Goal: Transaction & Acquisition: Purchase product/service

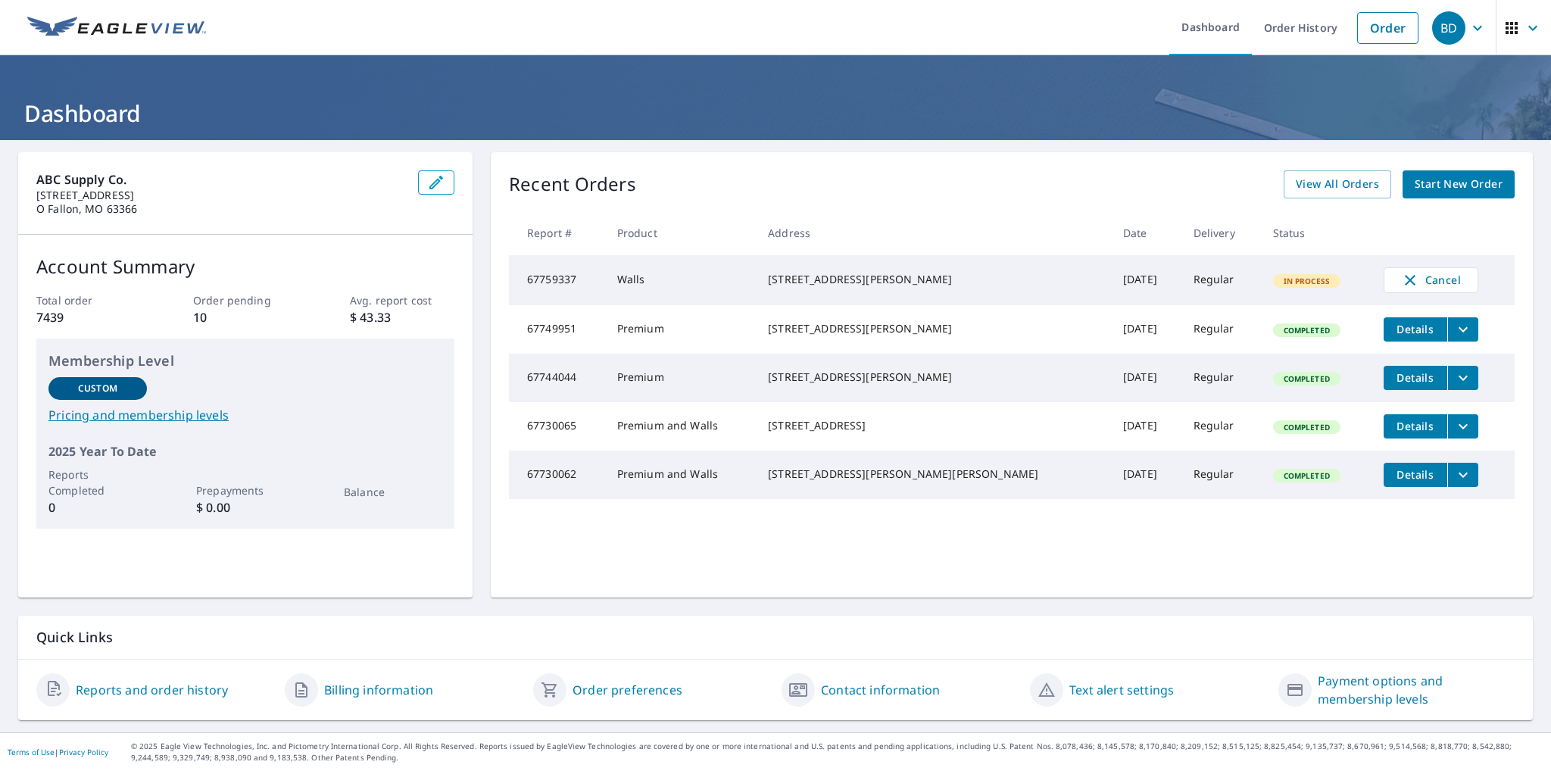
click at [1430, 175] on span "Start New Order" at bounding box center [1459, 184] width 88 height 19
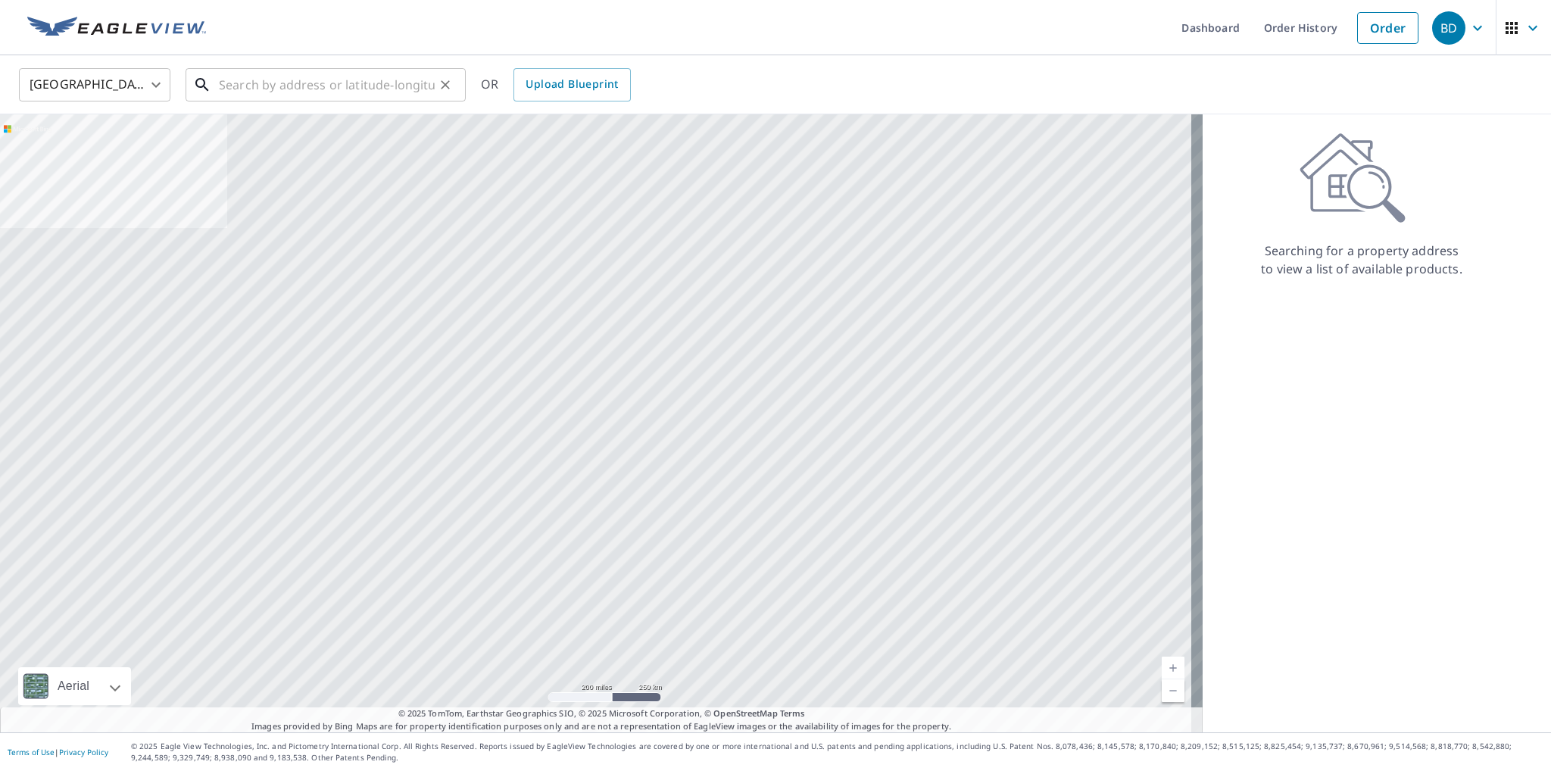
click at [224, 82] on input "text" at bounding box center [327, 85] width 216 height 42
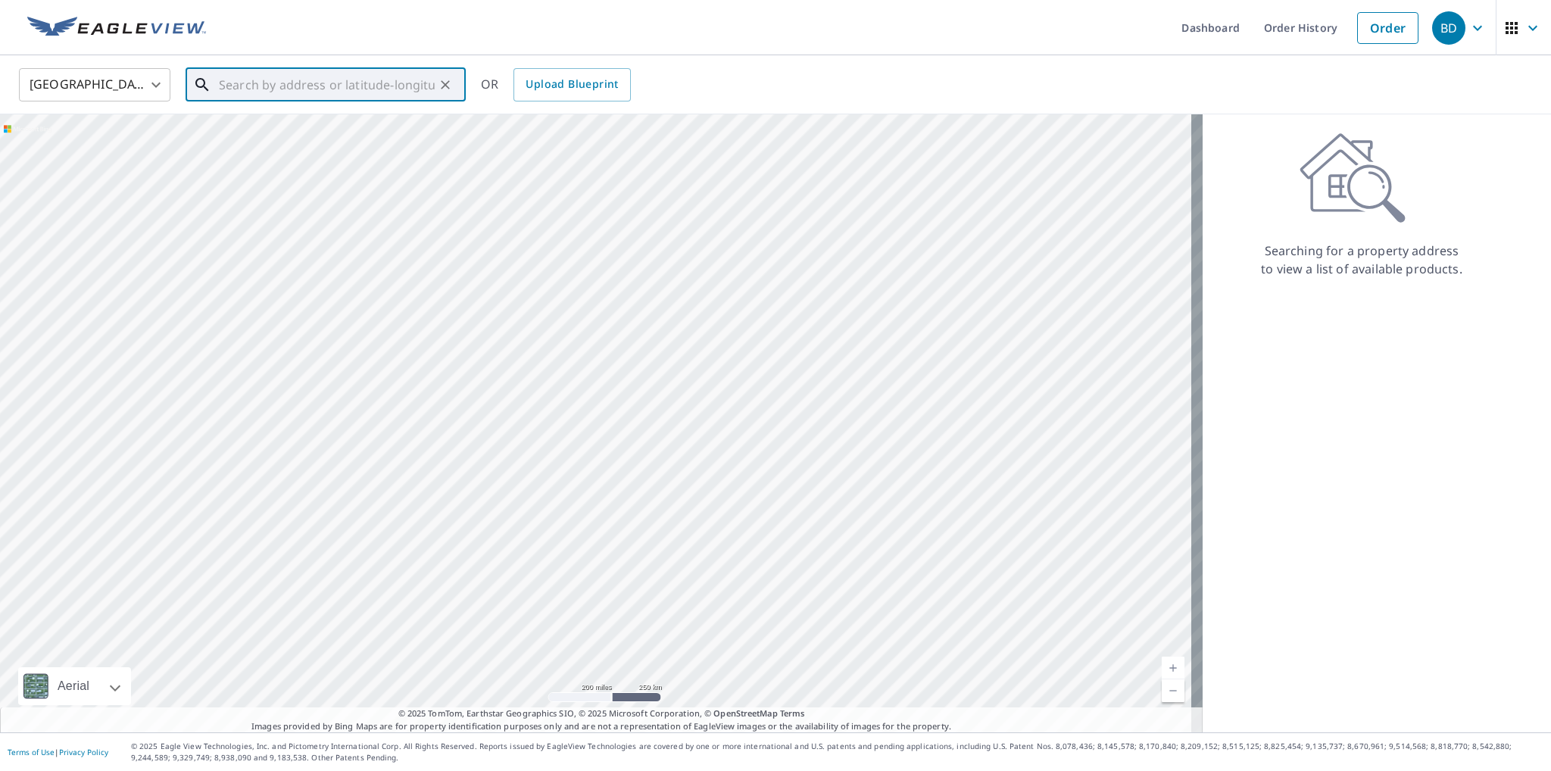
paste input "[STREET_ADDRESS]"
click at [342, 81] on input "[STREET_ADDRESS]" at bounding box center [327, 85] width 216 height 42
click at [300, 124] on span "[STREET_ADDRESS]" at bounding box center [335, 129] width 238 height 18
type input "[STREET_ADDRESS][PERSON_NAME]"
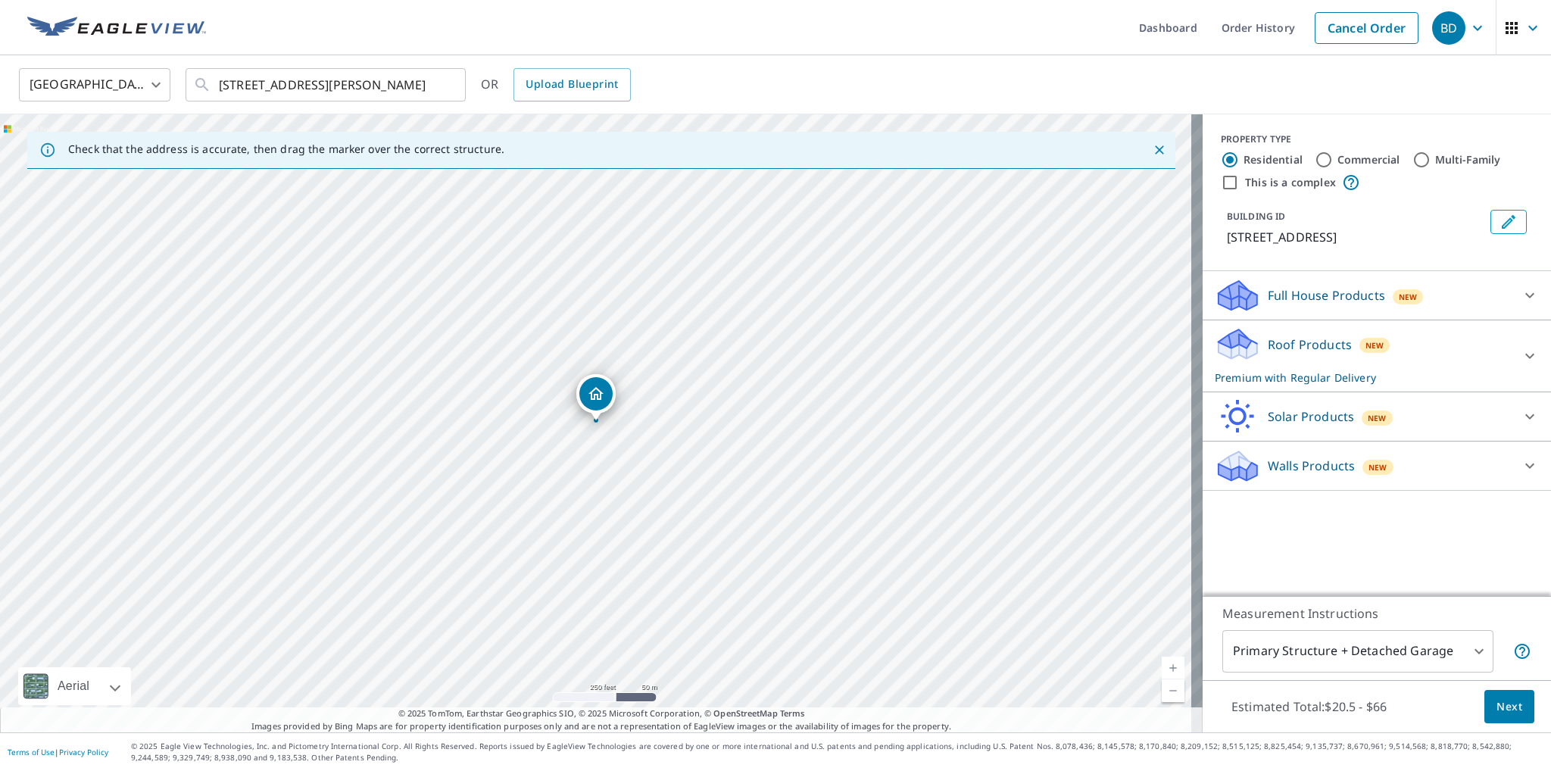
click at [1490, 289] on div "Full House Products New" at bounding box center [1363, 296] width 297 height 36
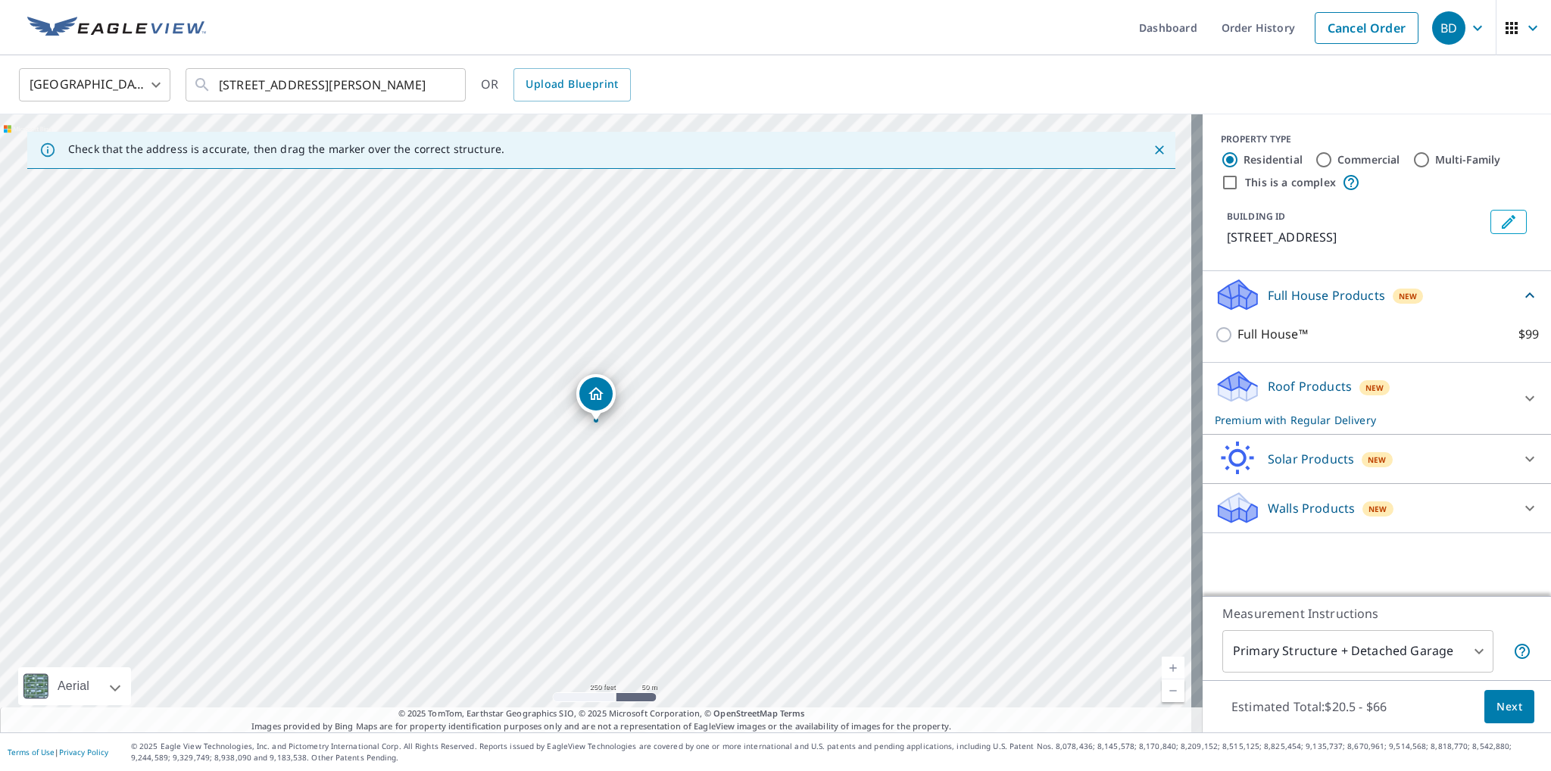
click at [1274, 298] on p "Full House Products" at bounding box center [1326, 295] width 117 height 18
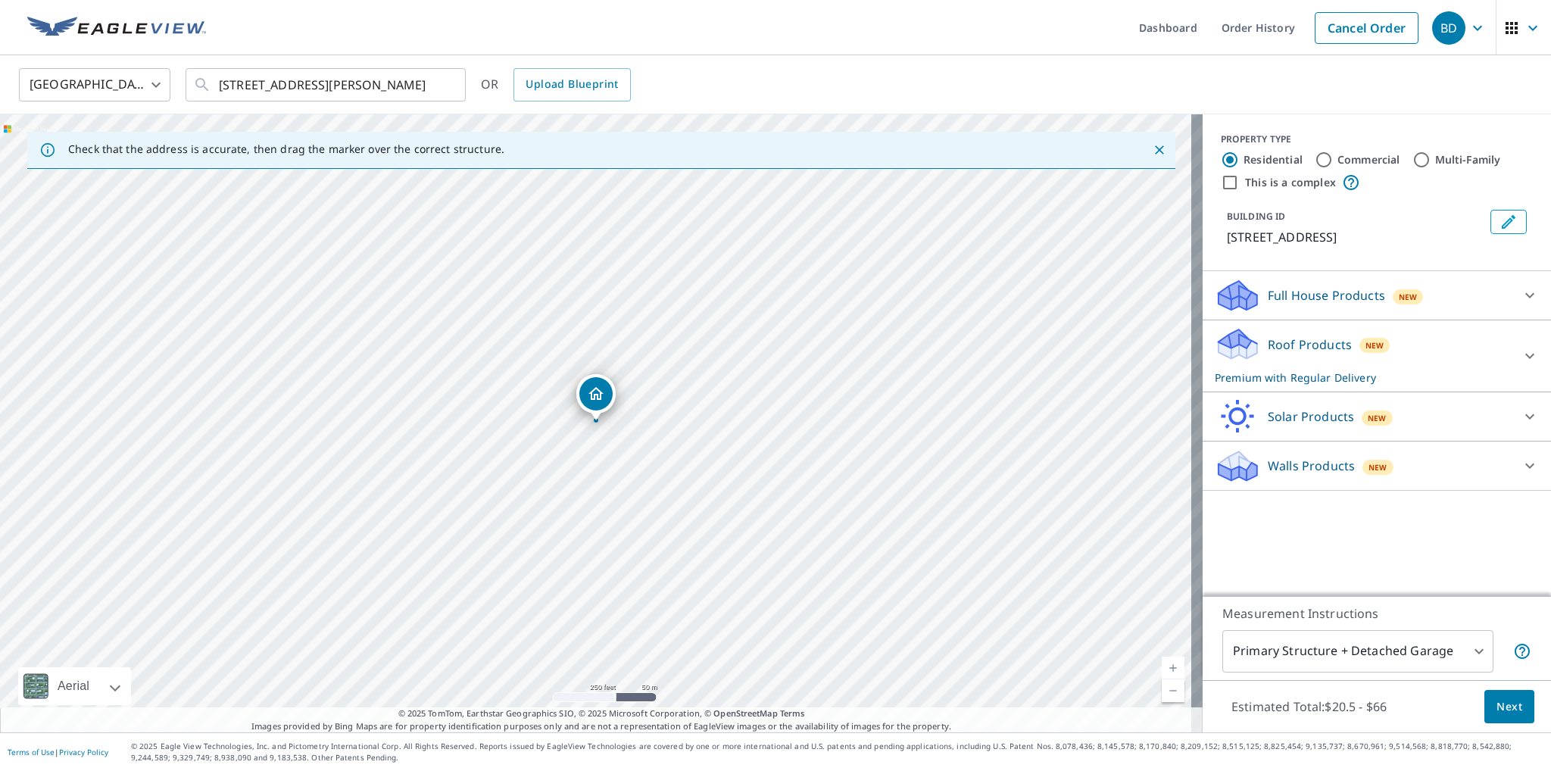
click at [1284, 361] on div "Roof Products New Premium with Regular Delivery" at bounding box center [1363, 355] width 297 height 59
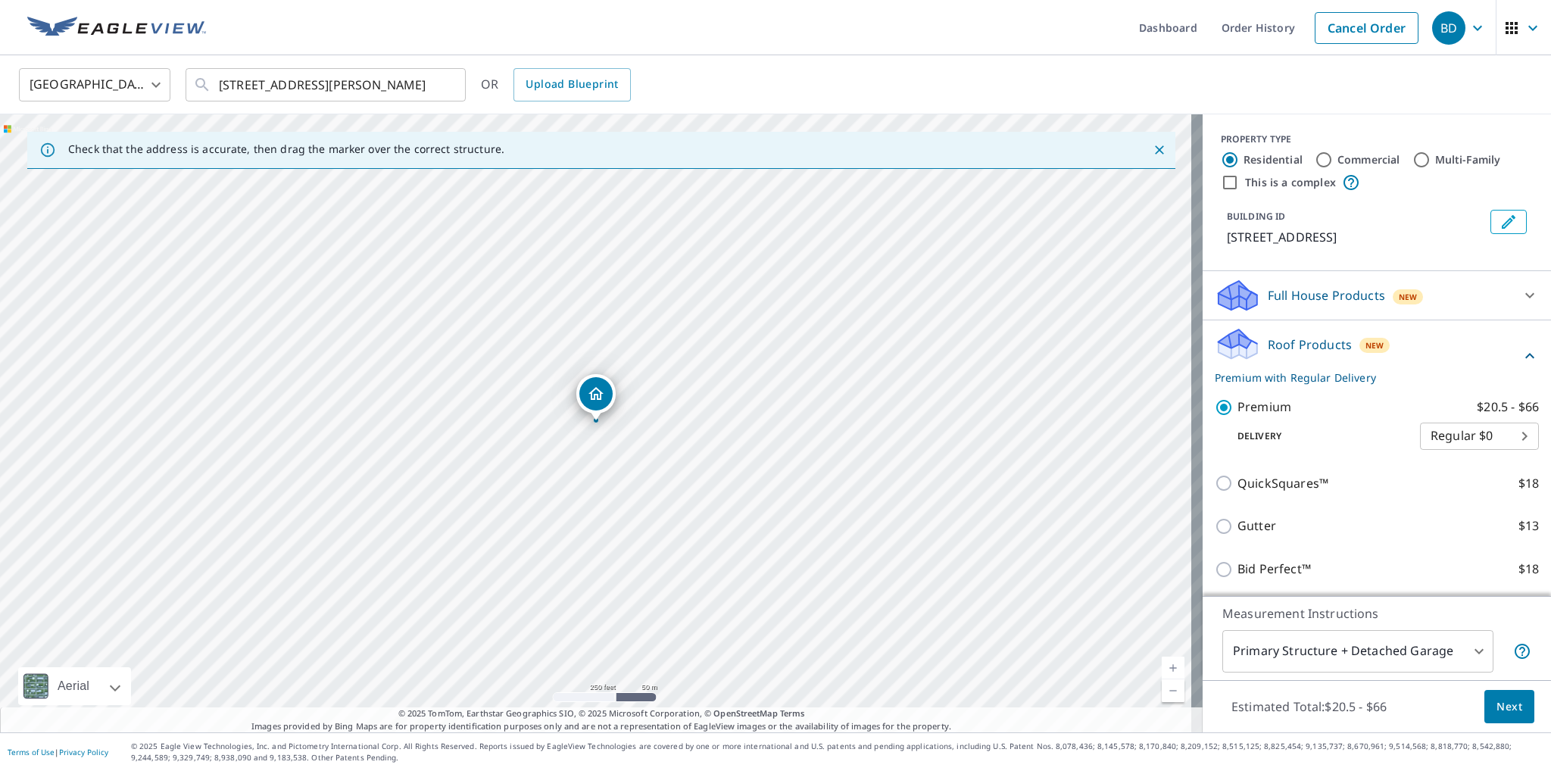
click at [1508, 713] on span "Next" at bounding box center [1509, 706] width 26 height 19
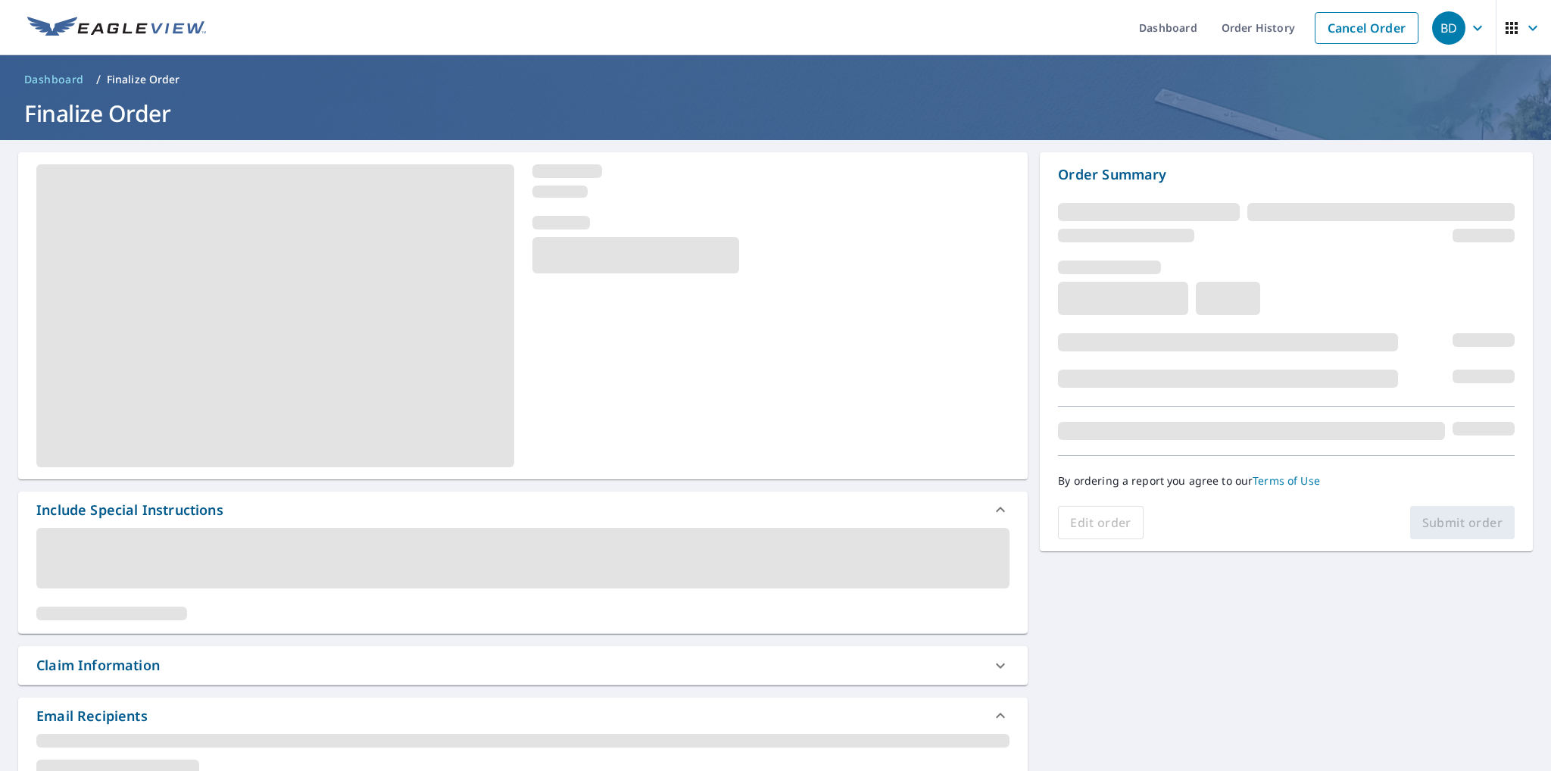
scroll to position [151, 0]
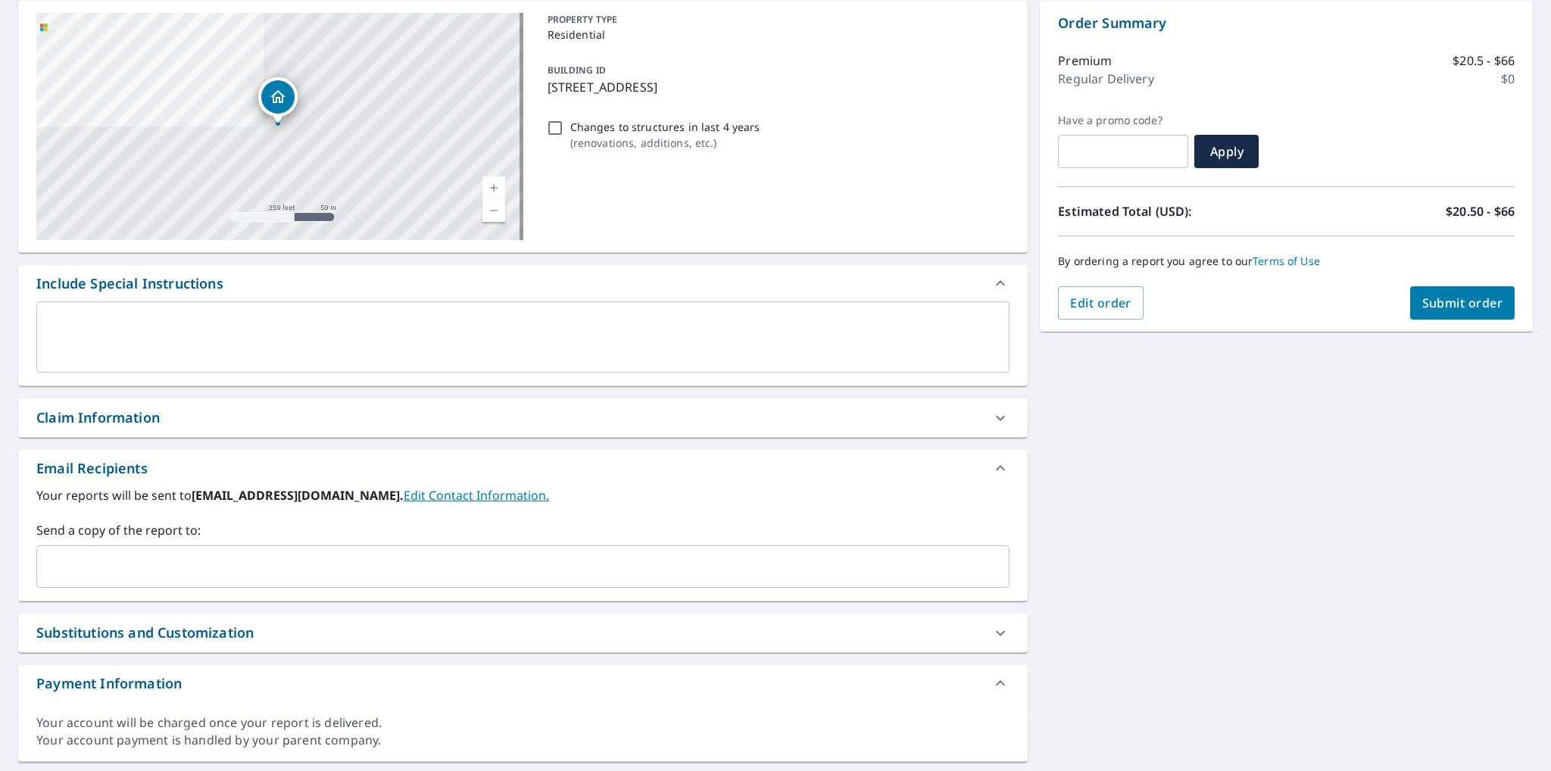
click at [146, 563] on input "text" at bounding box center [511, 566] width 937 height 29
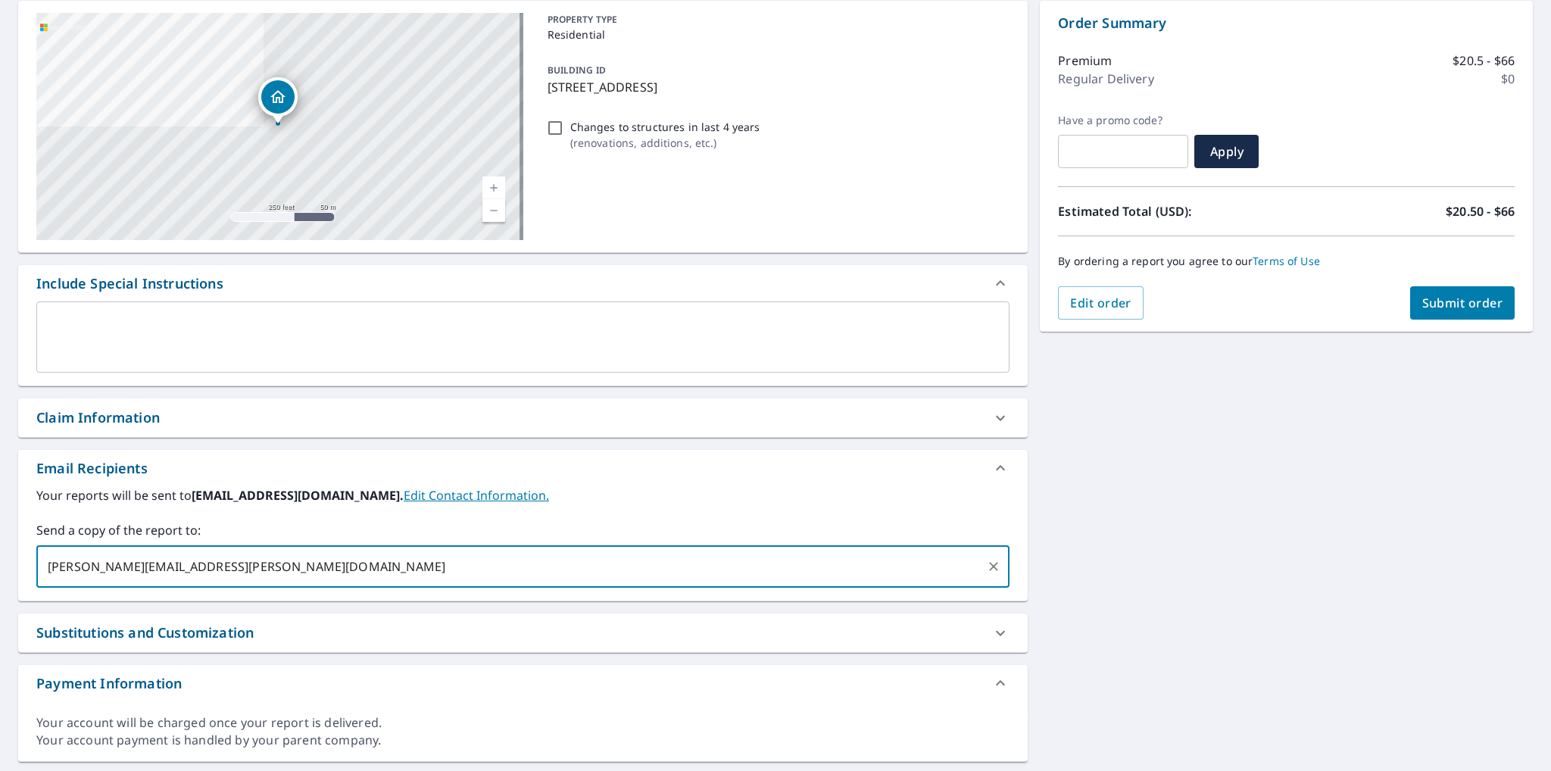
type input "[PERSON_NAME][EMAIL_ADDRESS][PERSON_NAME][DOMAIN_NAME]"
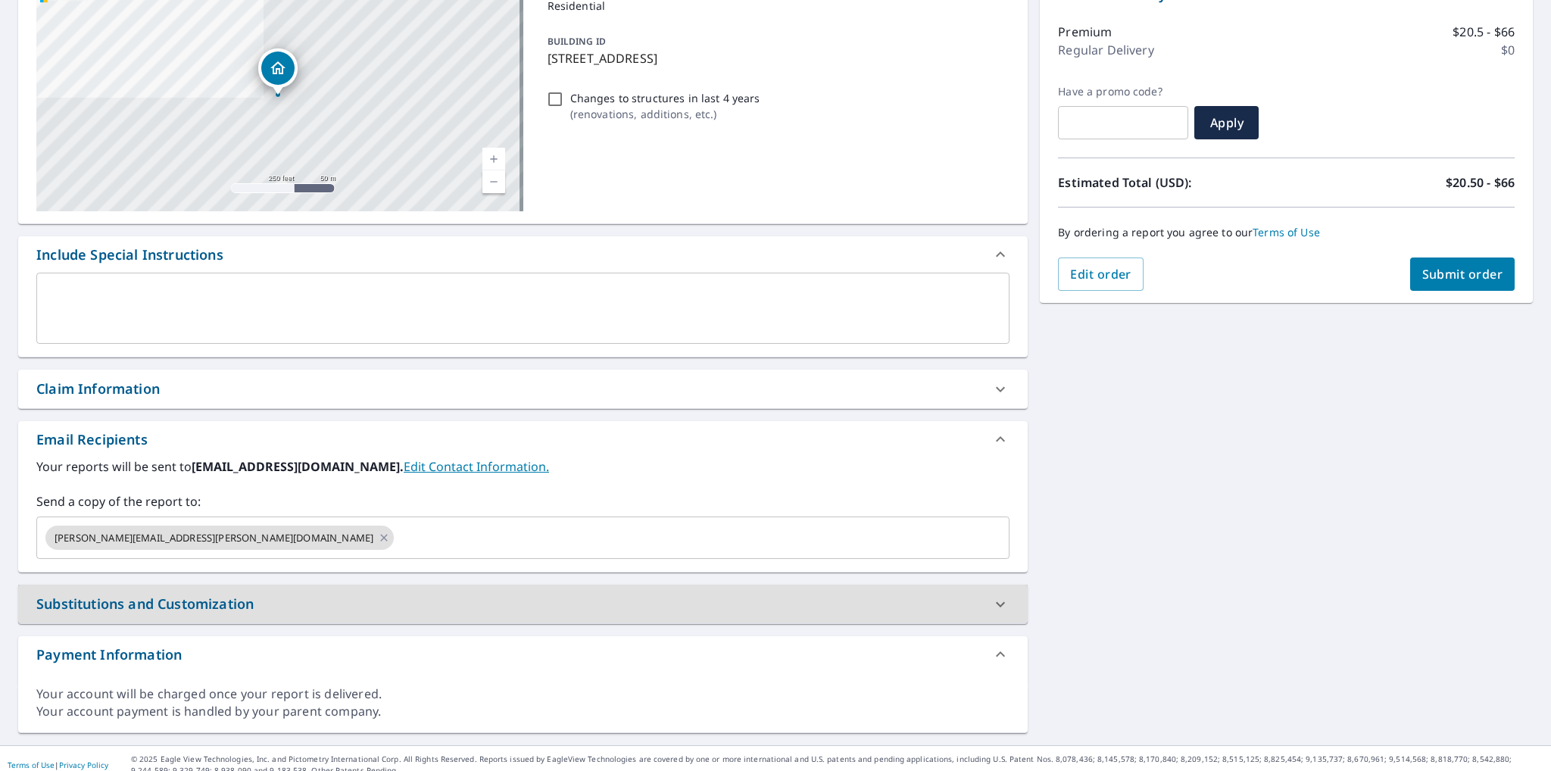
scroll to position [192, 0]
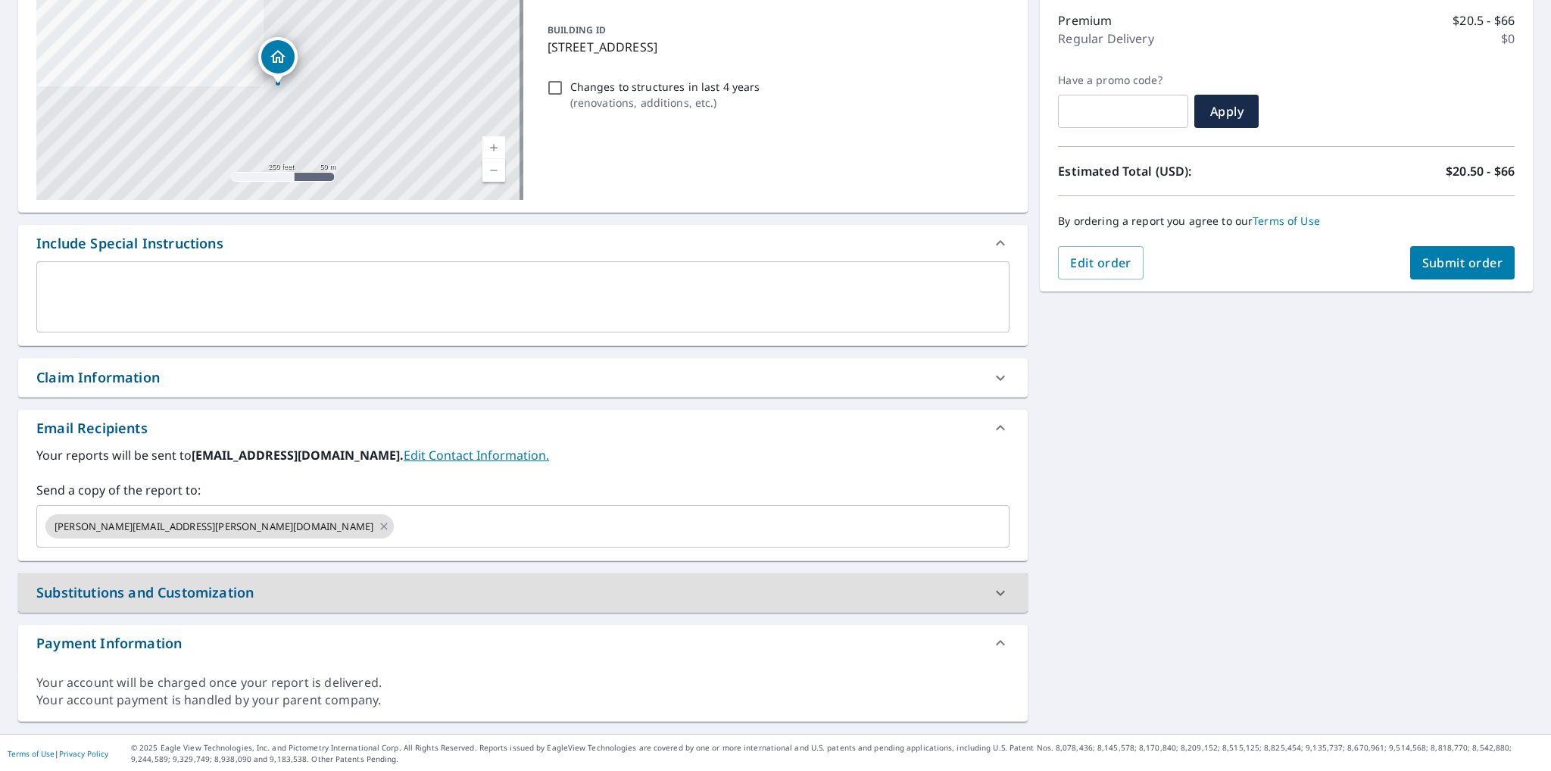
click at [1465, 267] on span "Submit order" at bounding box center [1462, 262] width 81 height 17
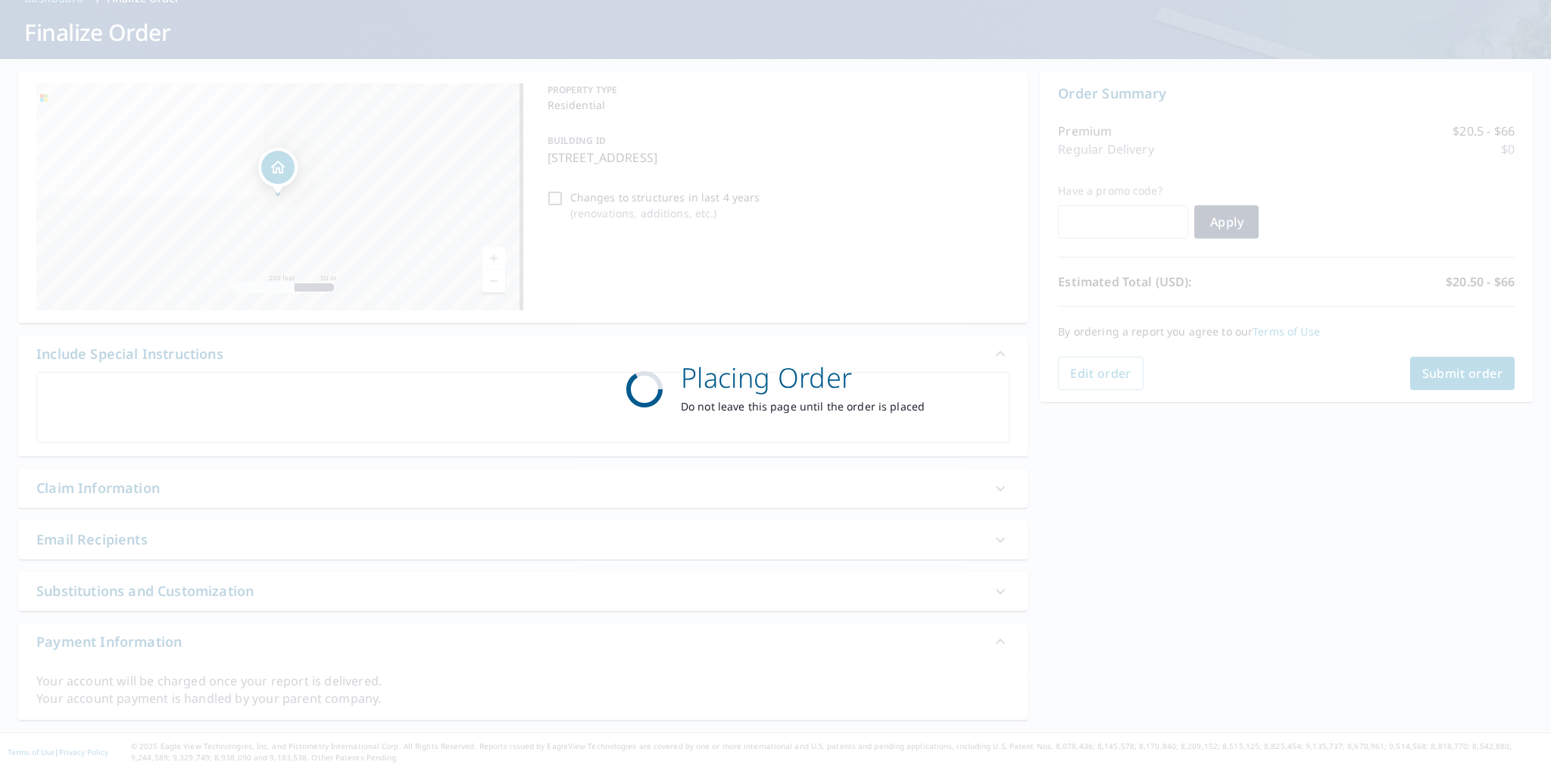
scroll to position [80, 0]
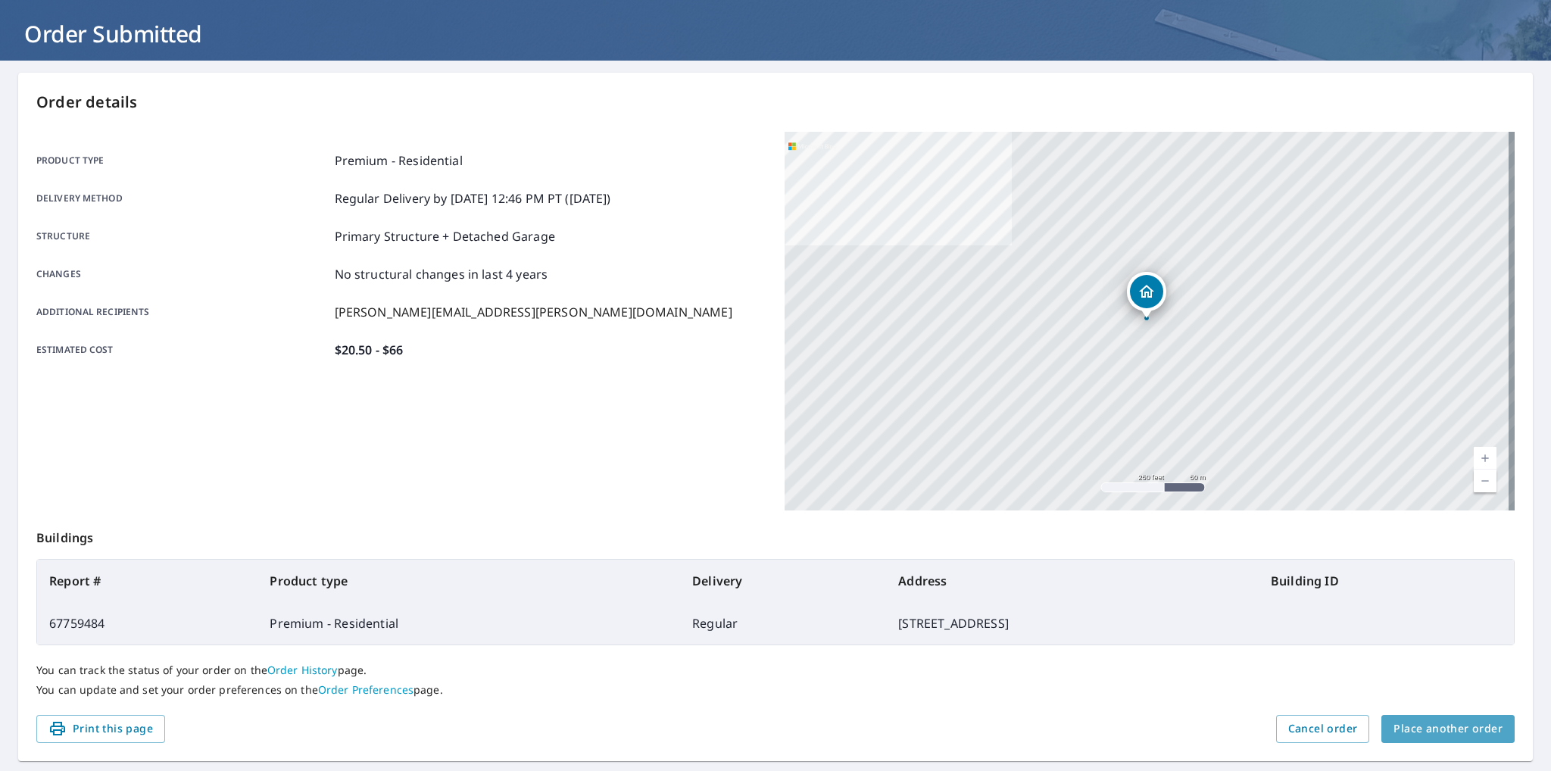
click at [1444, 723] on span "Place another order" at bounding box center [1447, 728] width 109 height 19
